Goal: Task Accomplishment & Management: Complete application form

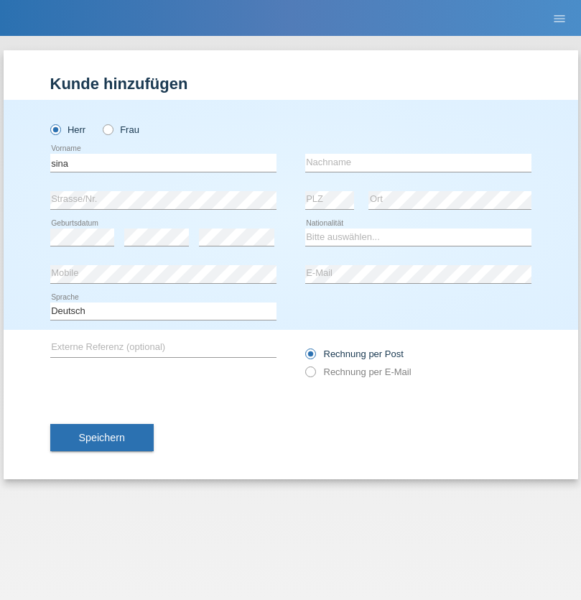
type input "sina"
click at [418, 162] on input "text" at bounding box center [418, 163] width 226 height 18
type input "diewok c/o nils spreyermann"
select select "CH"
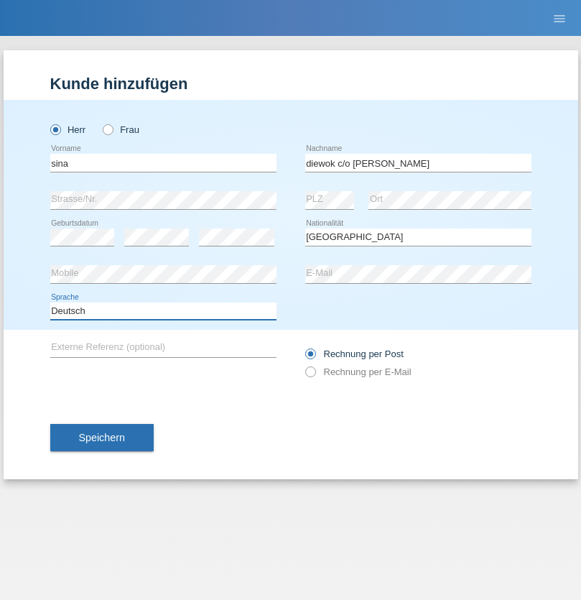
select select "en"
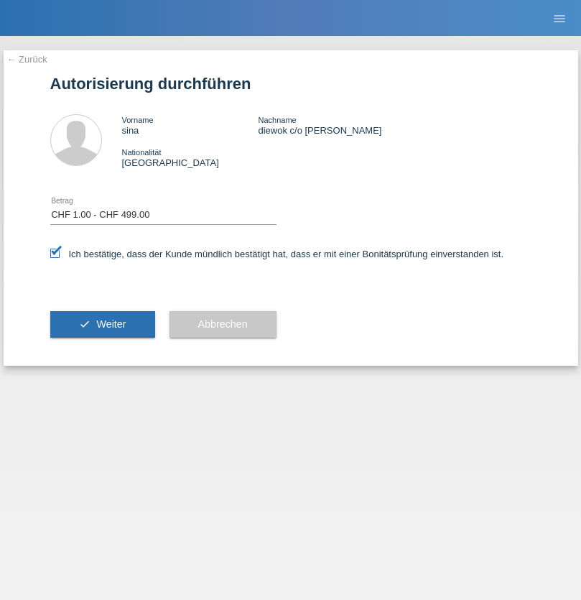
select select "1"
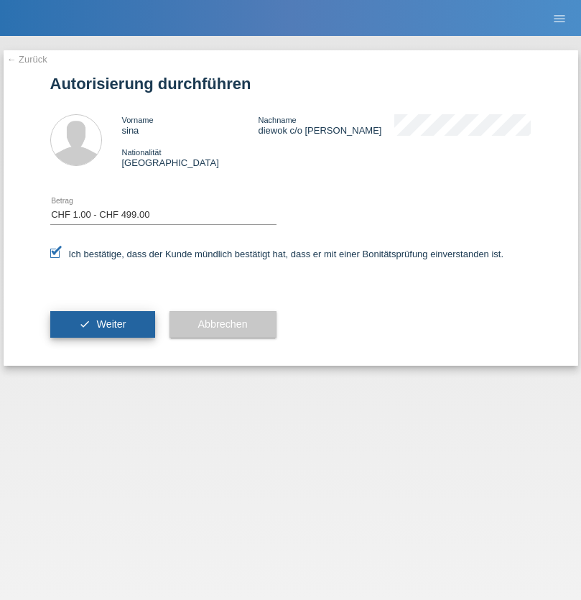
click at [102, 324] on span "Weiter" at bounding box center [110, 324] width 29 height 12
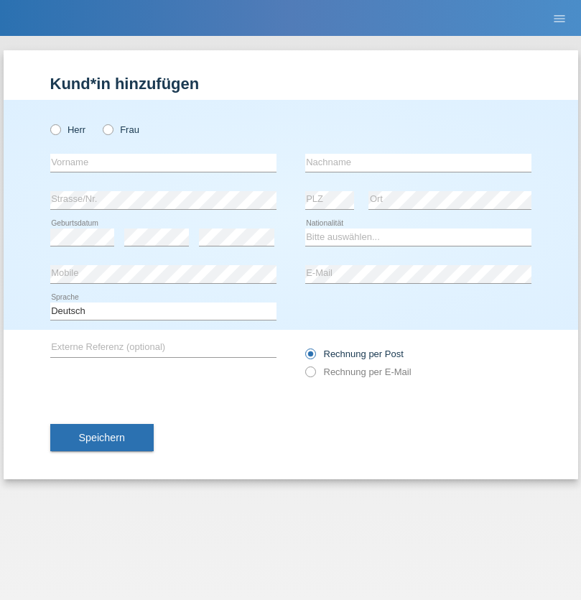
radio input "true"
click at [163, 162] on input "text" at bounding box center [163, 163] width 226 height 18
type input "Jusuf"
click at [418, 162] on input "text" at bounding box center [418, 163] width 226 height 18
type input "Emruli"
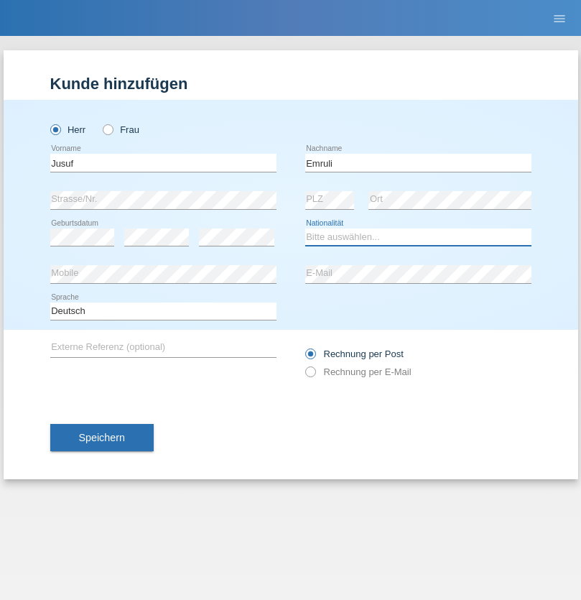
select select "MK"
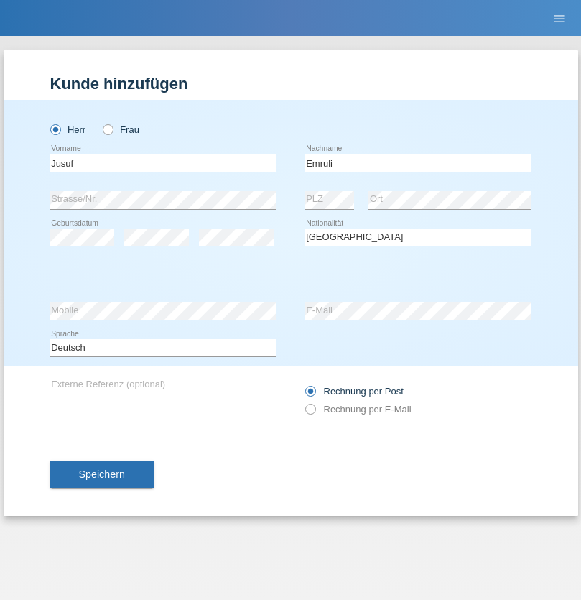
select select "C"
select select "17"
select select "11"
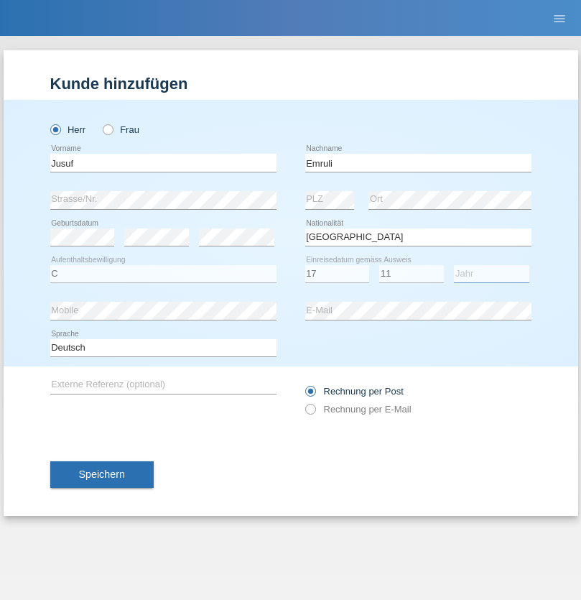
select select "2021"
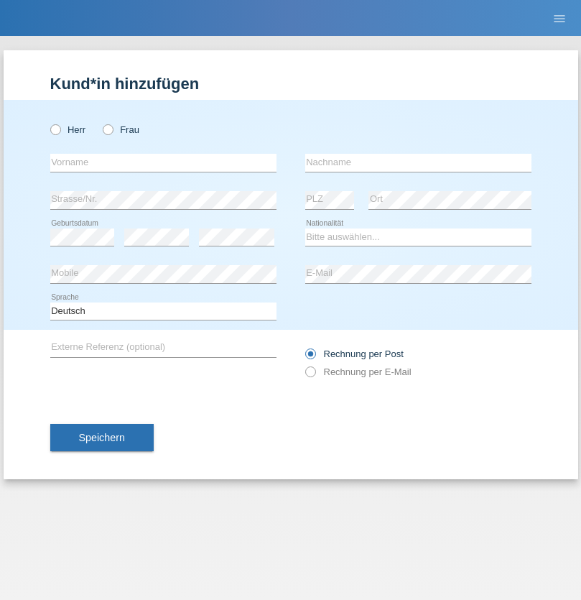
radio input "true"
click at [163, 162] on input "text" at bounding box center [163, 163] width 226 height 18
type input "[PERSON_NAME]"
click at [418, 162] on input "text" at bounding box center [418, 163] width 226 height 18
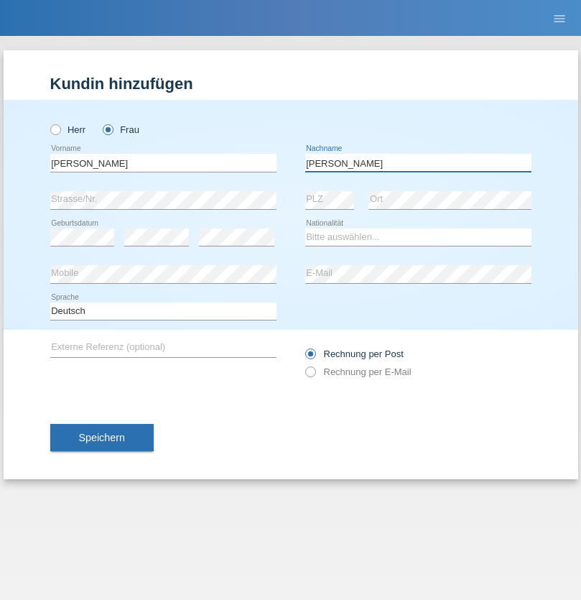
type input "[PERSON_NAME]"
select select "UA"
select select "C"
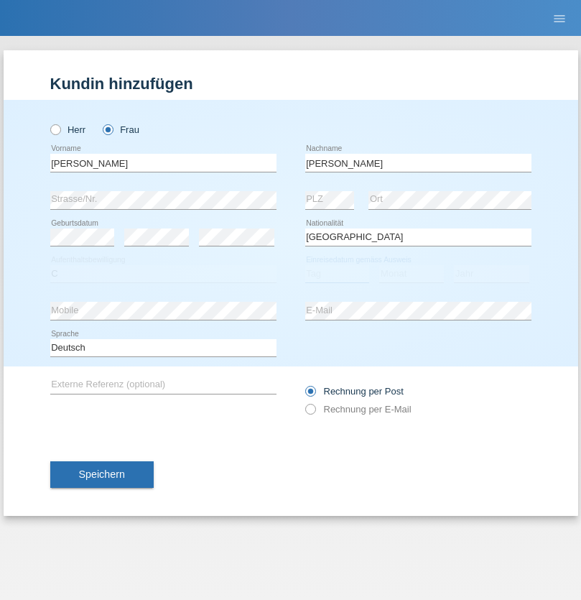
select select "09"
select select "12"
select select "2021"
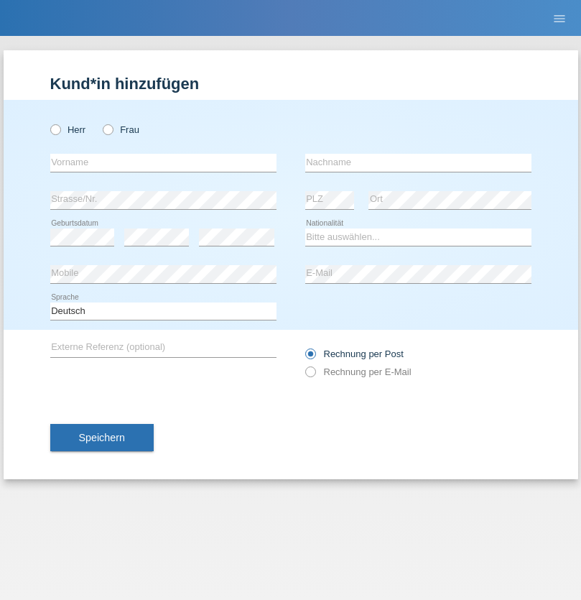
radio input "true"
click at [163, 162] on input "text" at bounding box center [163, 163] width 226 height 18
type input "K"
click at [418, 162] on input "text" at bounding box center [418, 163] width 226 height 18
type input "Keel"
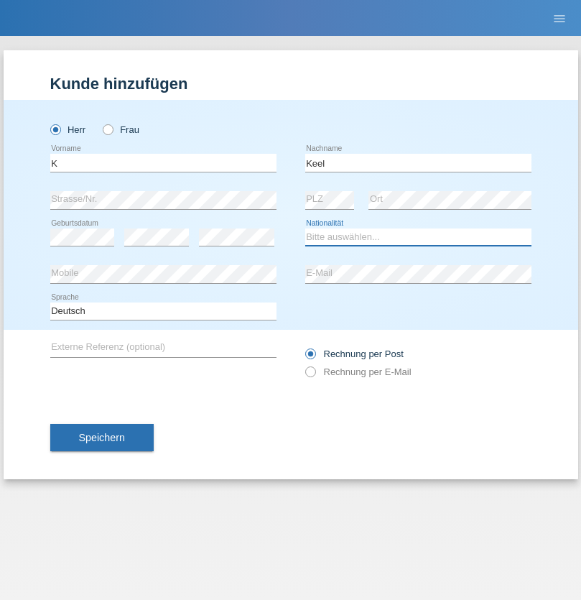
select select "CH"
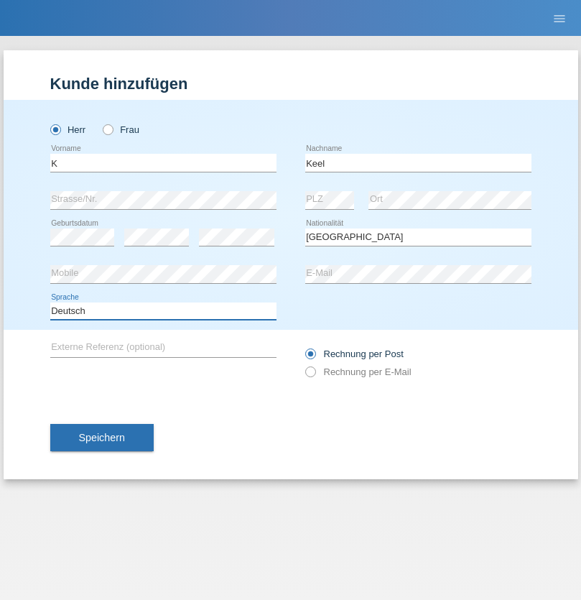
select select "en"
